Goal: Task Accomplishment & Management: Use online tool/utility

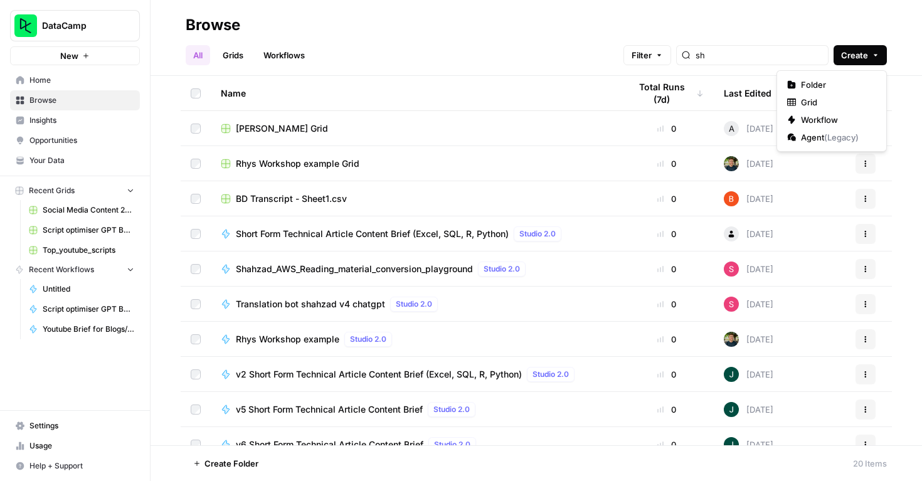
click at [869, 54] on button "Create" at bounding box center [860, 55] width 53 height 20
click at [821, 122] on span "Workflow" at bounding box center [836, 120] width 70 height 13
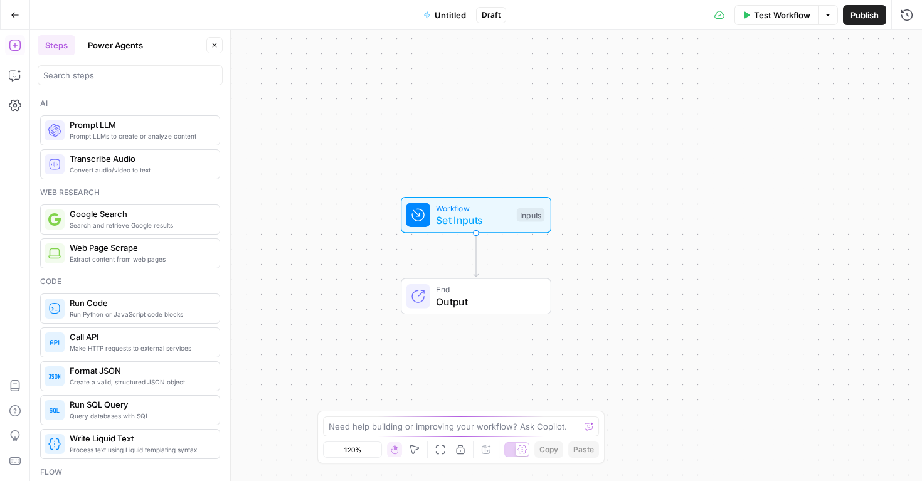
click at [491, 430] on div "Cannot annotate an empty workflow" at bounding box center [487, 424] width 124 height 11
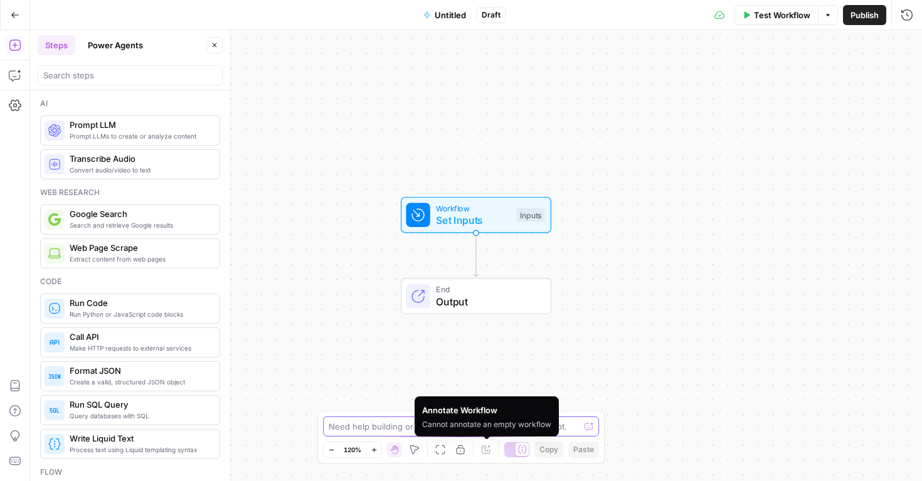
click at [378, 429] on textarea at bounding box center [454, 426] width 251 height 13
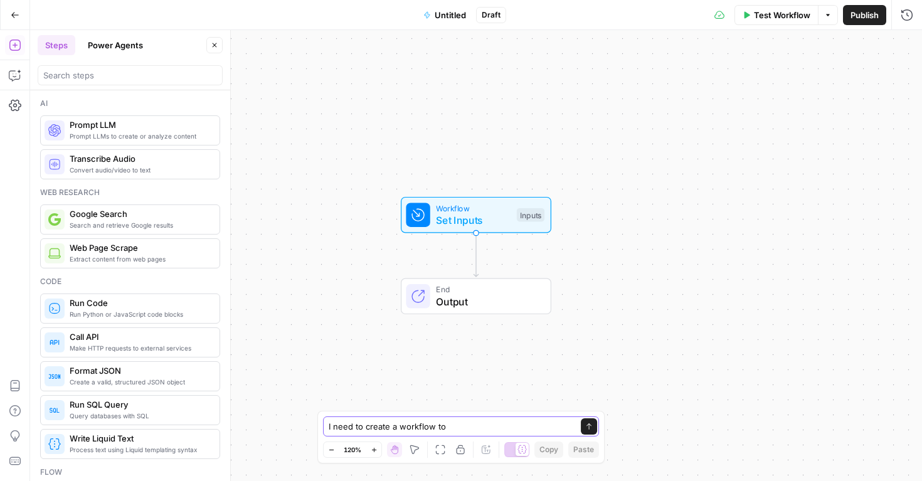
type textarea "I need to create a workflow to"
